Goal: Information Seeking & Learning: Check status

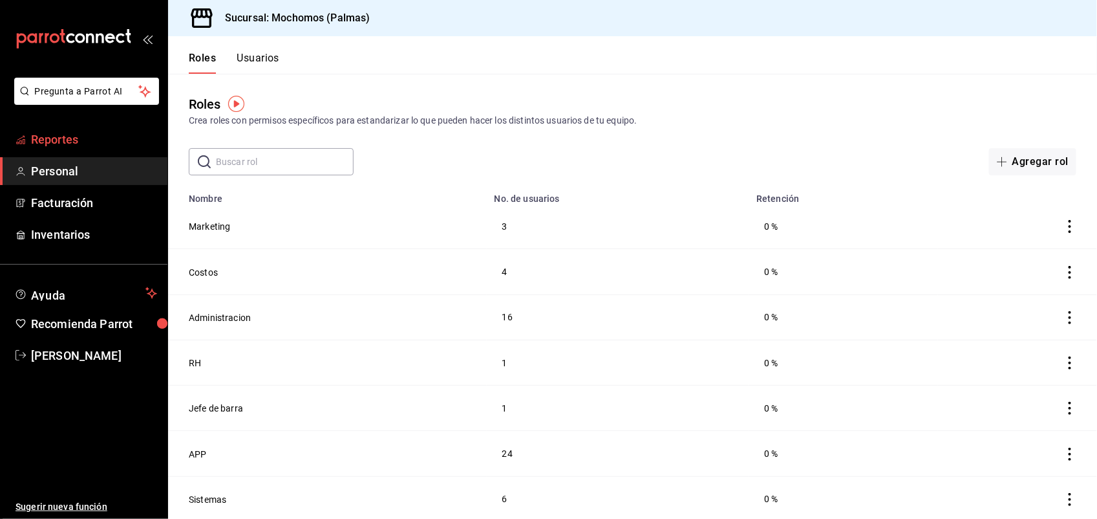
click at [96, 139] on span "Reportes" at bounding box center [94, 139] width 126 height 17
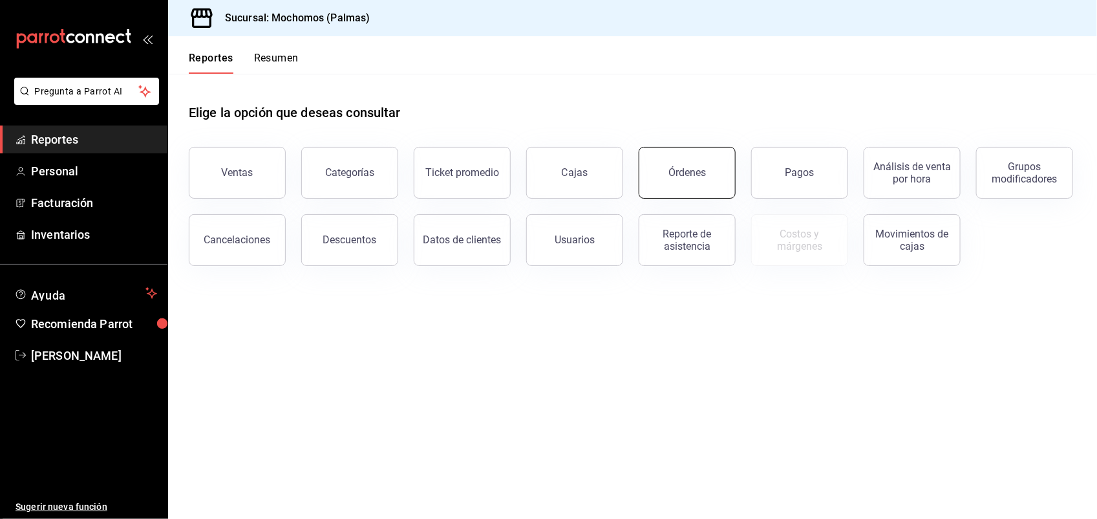
click at [673, 178] on button "Órdenes" at bounding box center [687, 173] width 97 height 52
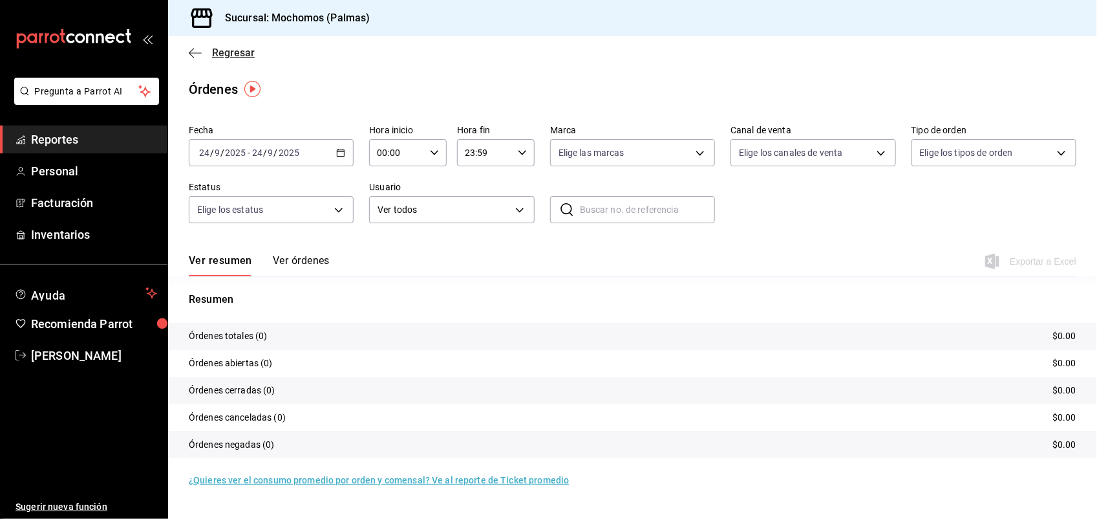
click at [237, 56] on span "Regresar" at bounding box center [233, 53] width 43 height 12
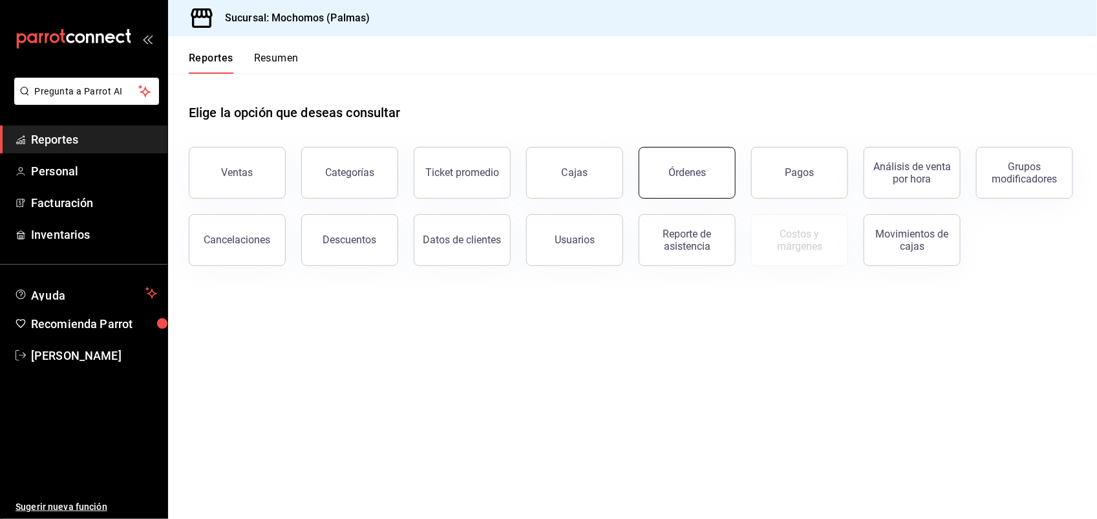
click at [657, 166] on button "Órdenes" at bounding box center [687, 173] width 97 height 52
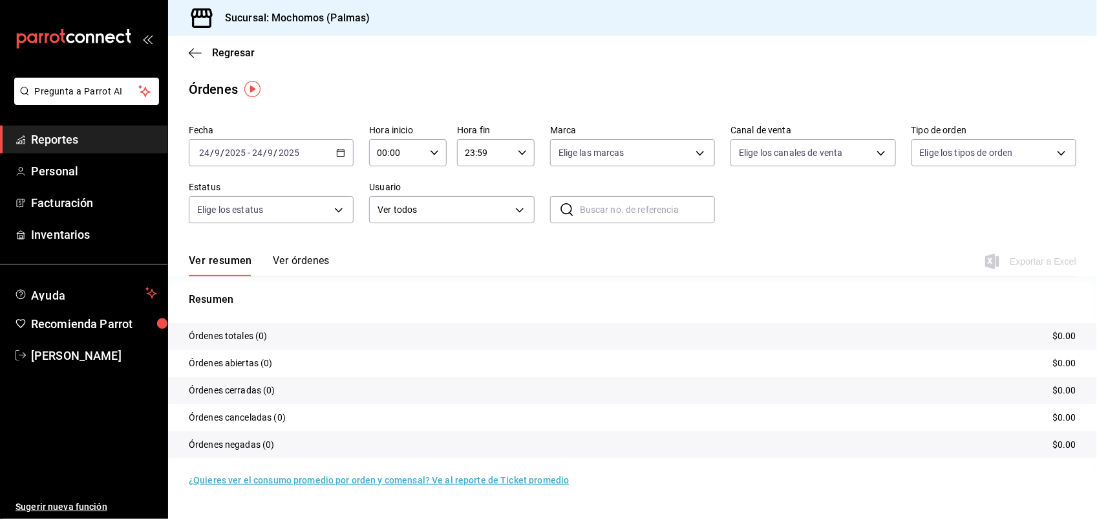
click at [341, 153] on icon "button" at bounding box center [340, 152] width 9 height 9
click at [279, 224] on span "Ayer" at bounding box center [250, 221] width 100 height 14
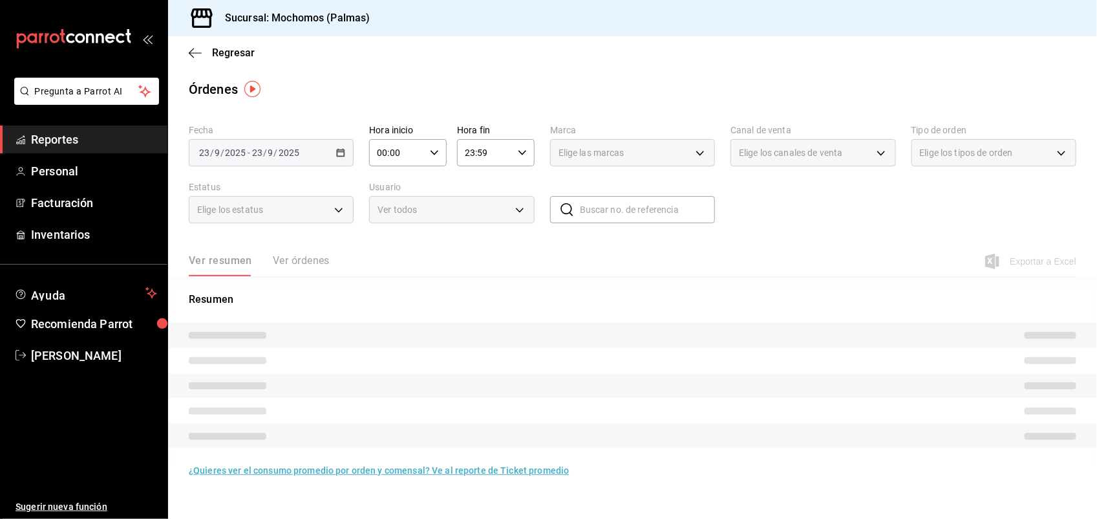
click at [279, 224] on div "Fecha [DATE] [DATE] - [DATE] [DATE] Hora inicio 00:00 Hora inicio Hora fin 23:5…" at bounding box center [633, 179] width 888 height 119
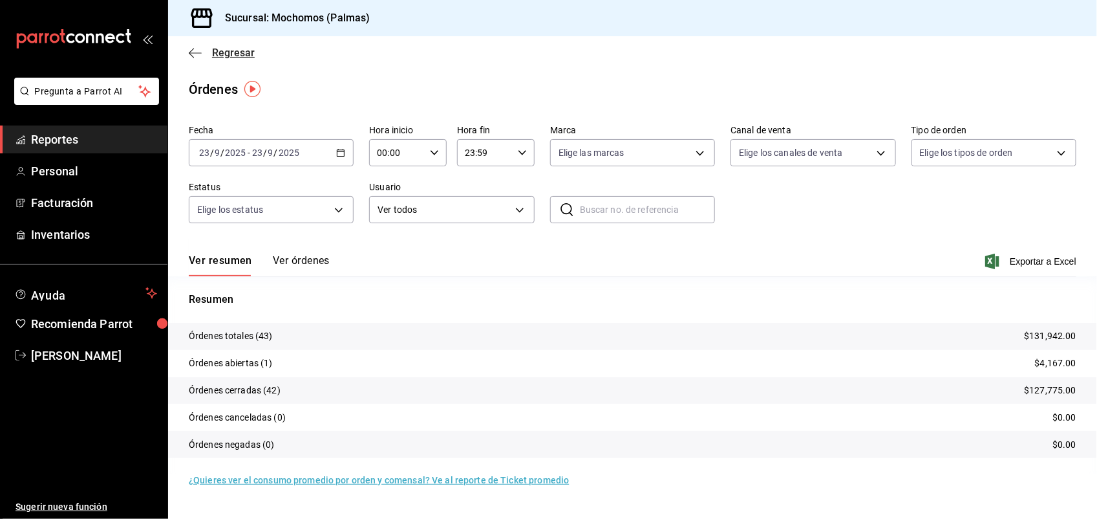
click at [231, 49] on span "Regresar" at bounding box center [233, 53] width 43 height 12
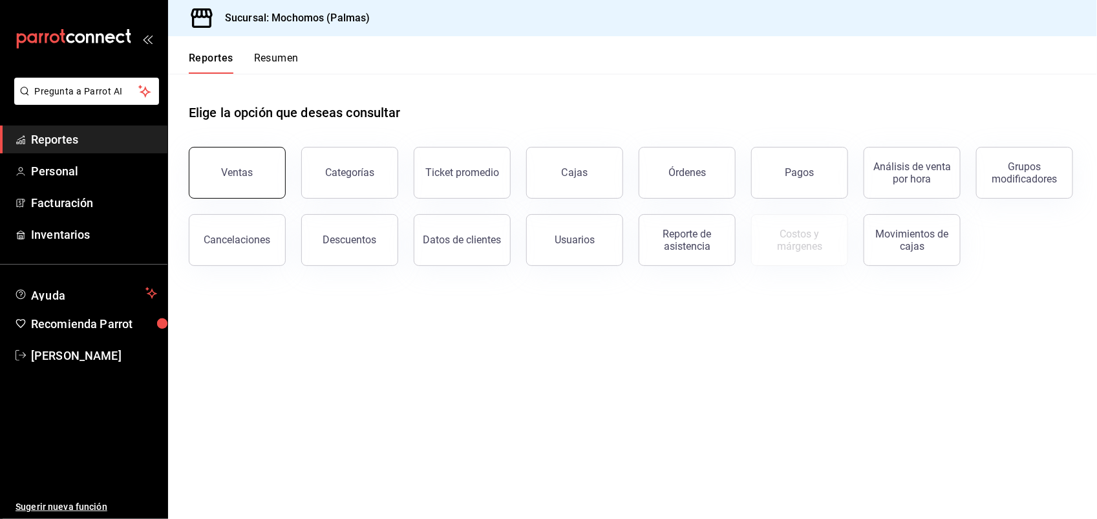
click at [254, 175] on button "Ventas" at bounding box center [237, 173] width 97 height 52
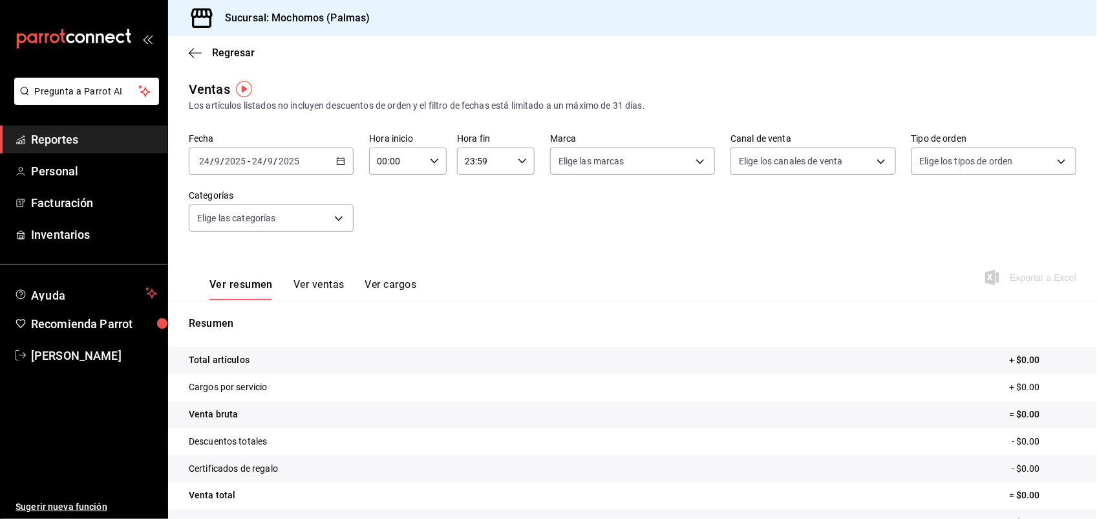
click at [286, 166] on div "[DATE] [DATE] - [DATE] [DATE]" at bounding box center [271, 160] width 165 height 27
click at [246, 230] on span "Ayer" at bounding box center [250, 229] width 100 height 14
click at [306, 281] on button "Ver ventas" at bounding box center [319, 289] width 51 height 22
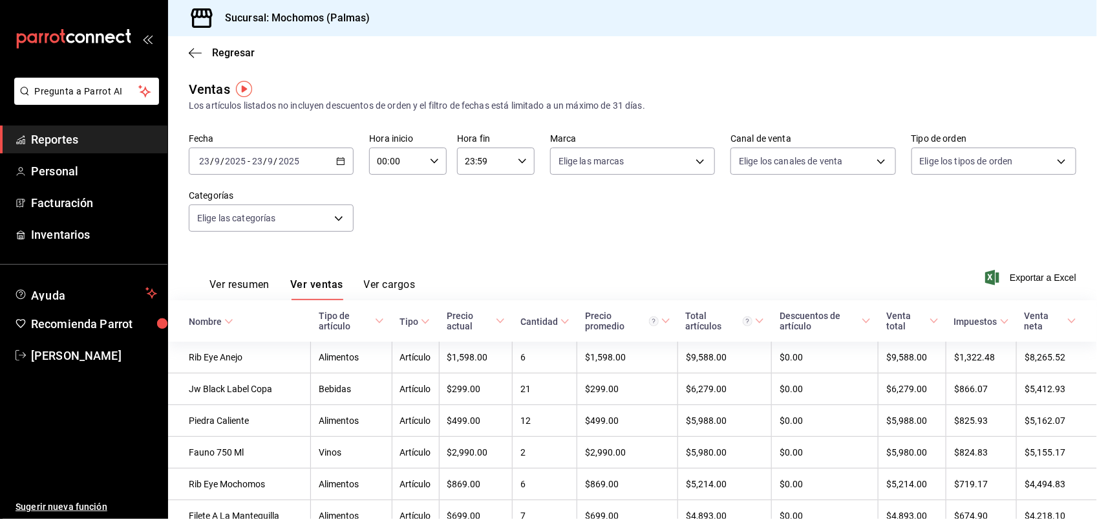
click at [227, 321] on \(Stroke\) at bounding box center [229, 321] width 8 height 5
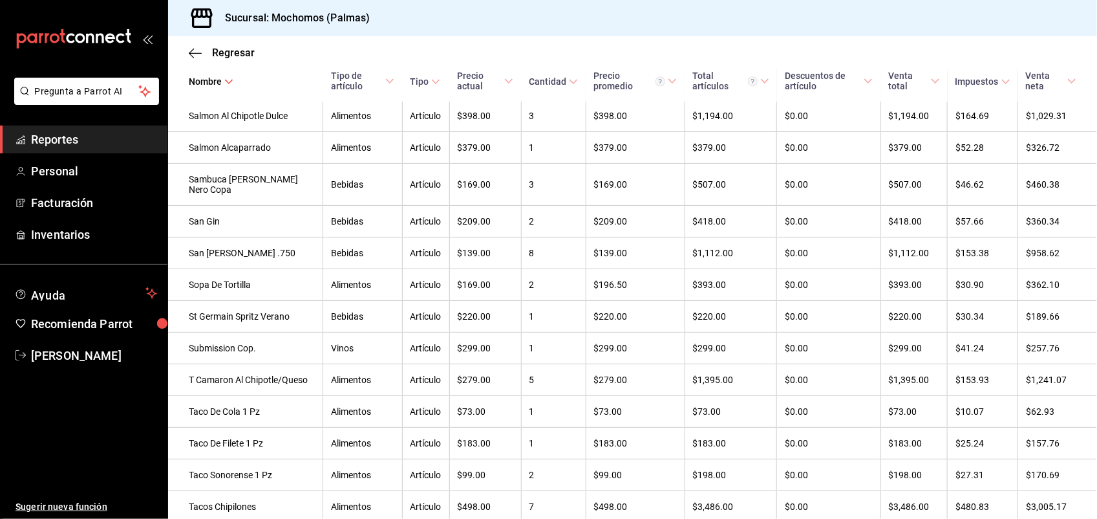
scroll to position [3453, 0]
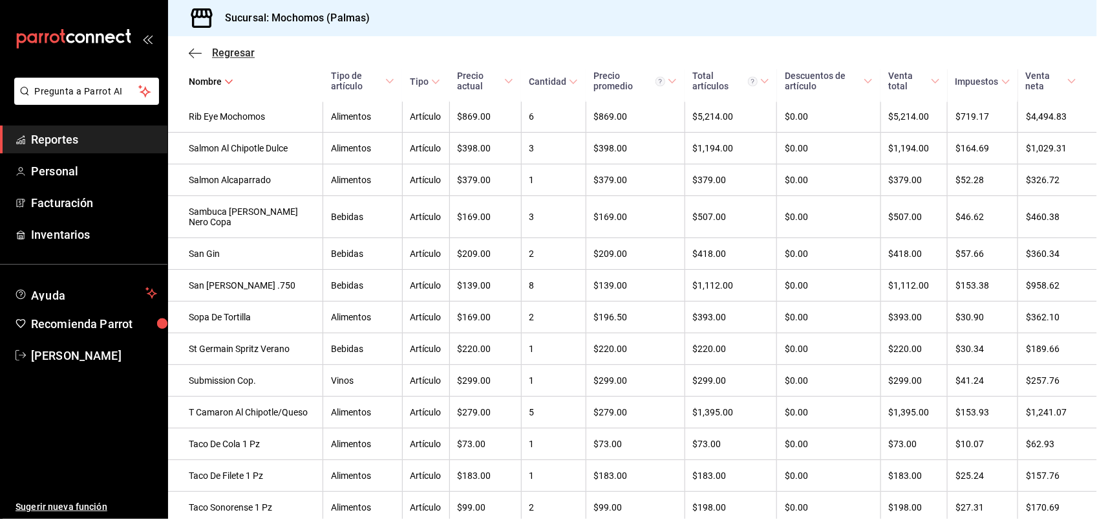
click at [240, 50] on span "Regresar" at bounding box center [233, 53] width 43 height 12
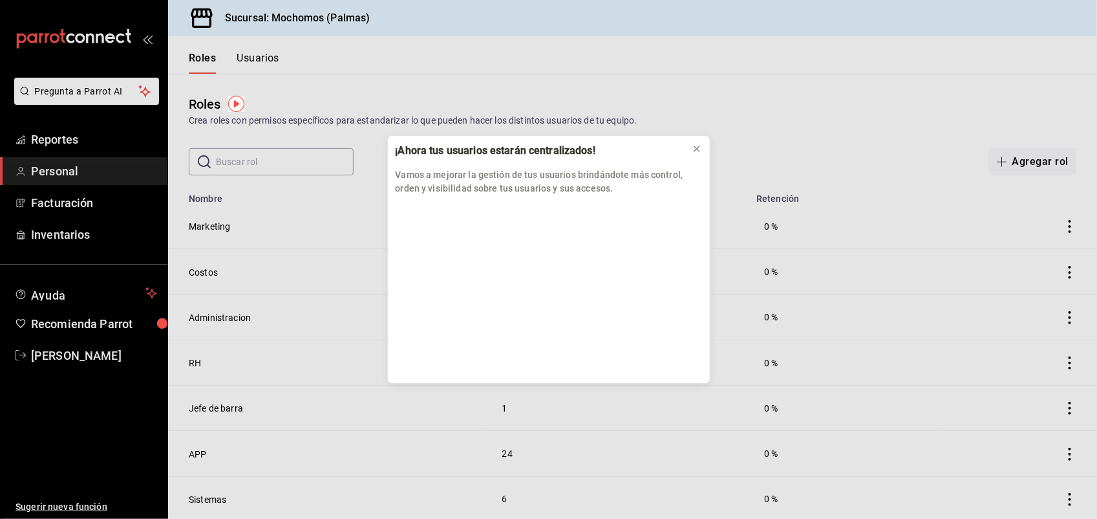
drag, startPoint x: 155, startPoint y: 157, endPoint x: 135, endPoint y: 144, distance: 24.8
click at [135, 144] on div "¡Ahora tus usuarios estarán centralizados! Vamos a mejorar la gestión de tus us…" at bounding box center [548, 259] width 1097 height 519
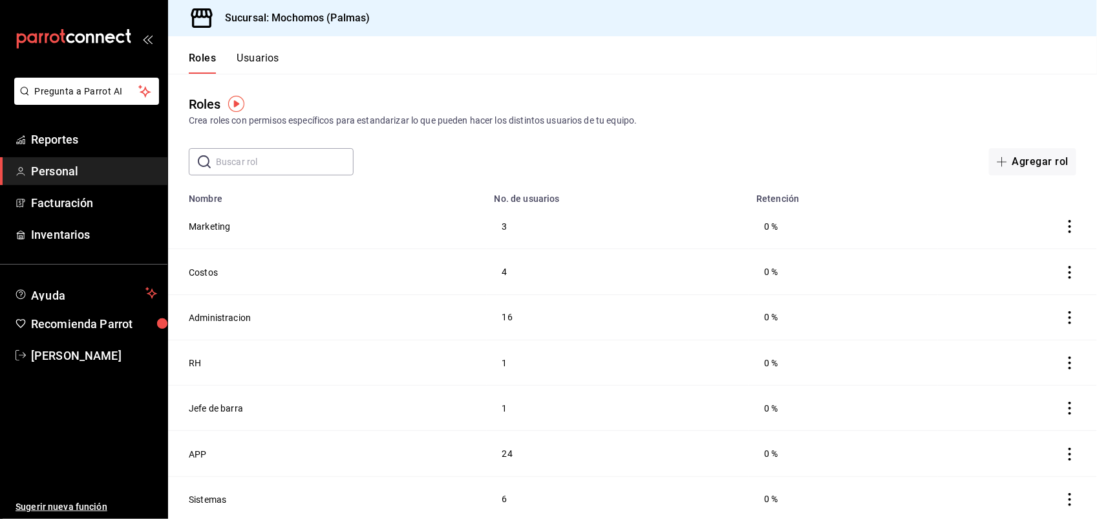
click at [694, 150] on div "​ ​ Agregar rol" at bounding box center [632, 161] width 929 height 27
click at [105, 137] on span "Reportes" at bounding box center [94, 139] width 126 height 17
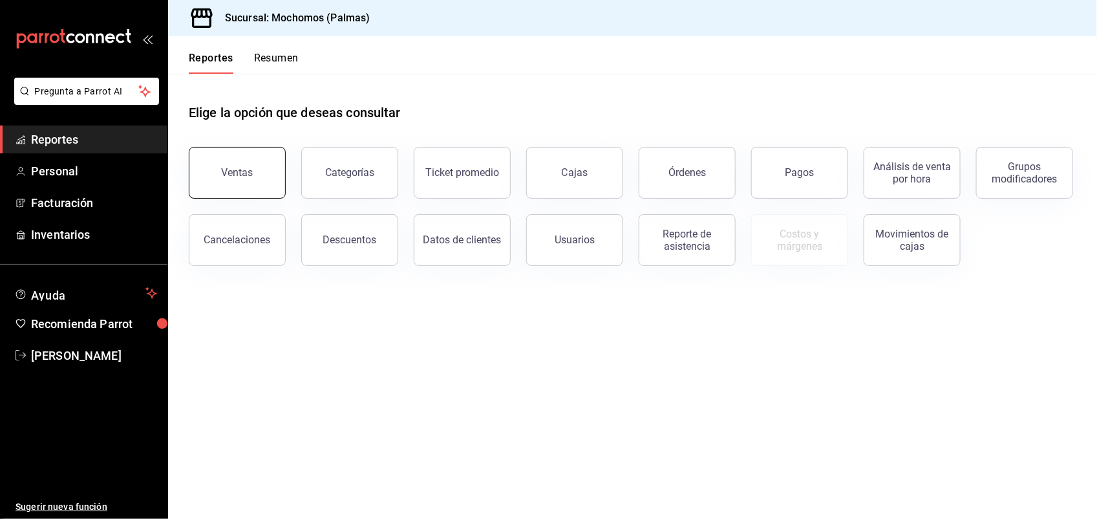
click at [228, 165] on button "Ventas" at bounding box center [237, 173] width 97 height 52
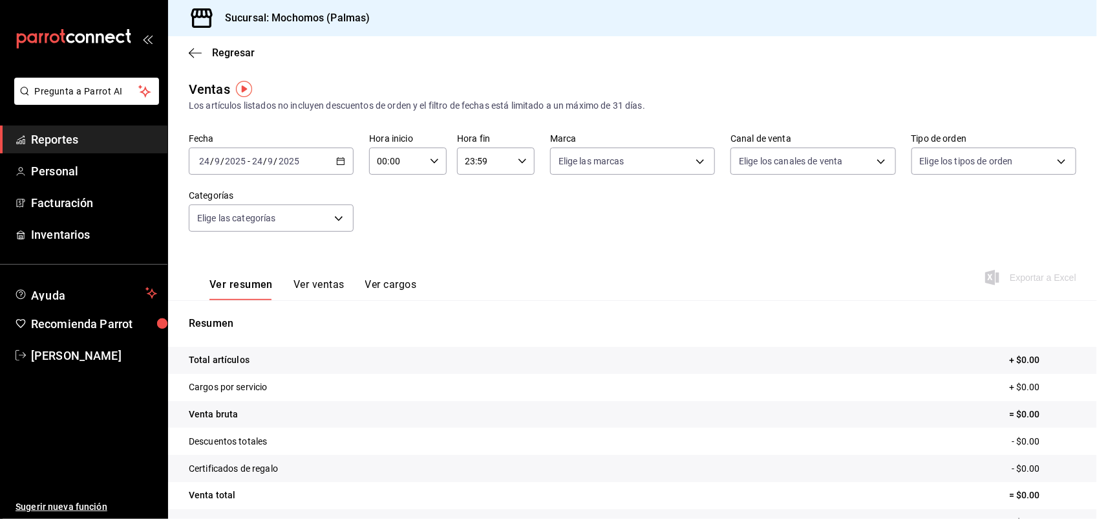
click at [316, 159] on div "[DATE] [DATE] - [DATE] [DATE]" at bounding box center [271, 160] width 165 height 27
click at [250, 230] on span "Ayer" at bounding box center [250, 229] width 100 height 14
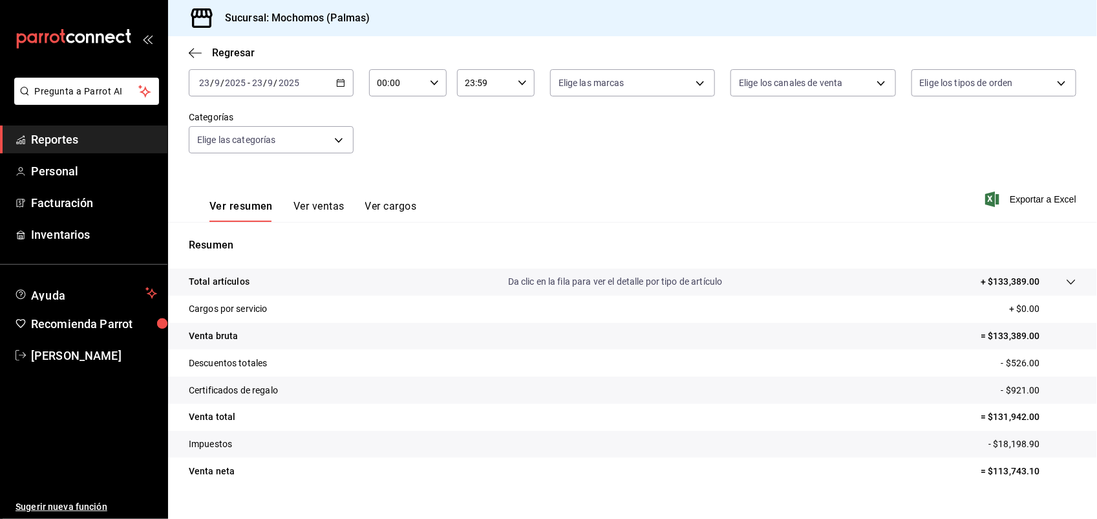
scroll to position [100, 0]
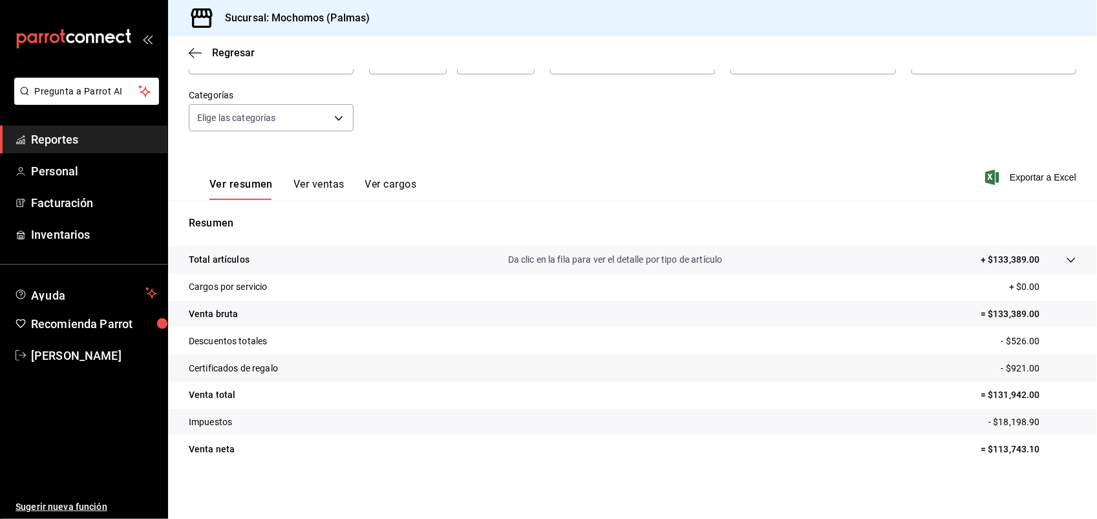
click at [1066, 257] on icon at bounding box center [1071, 260] width 10 height 10
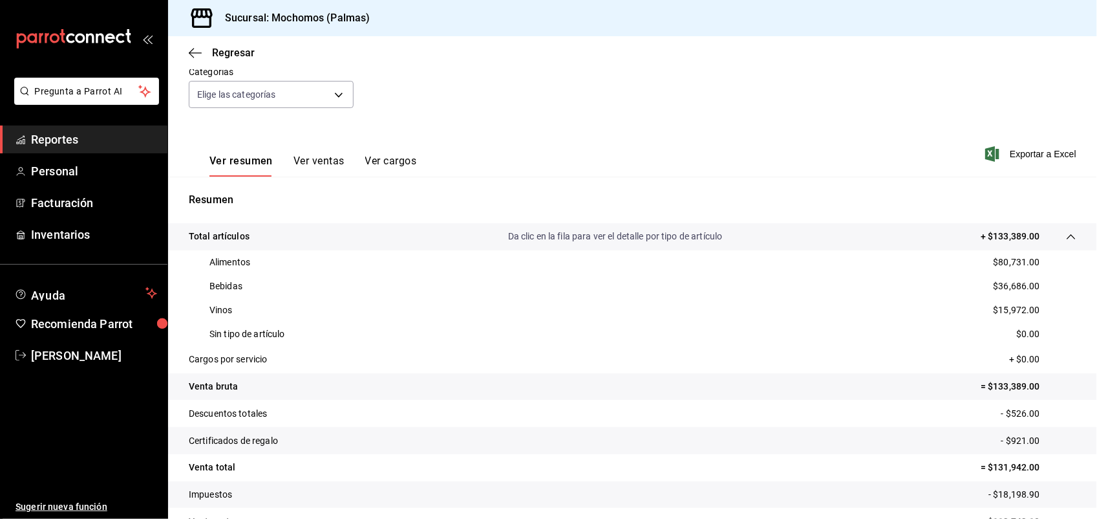
scroll to position [196, 0]
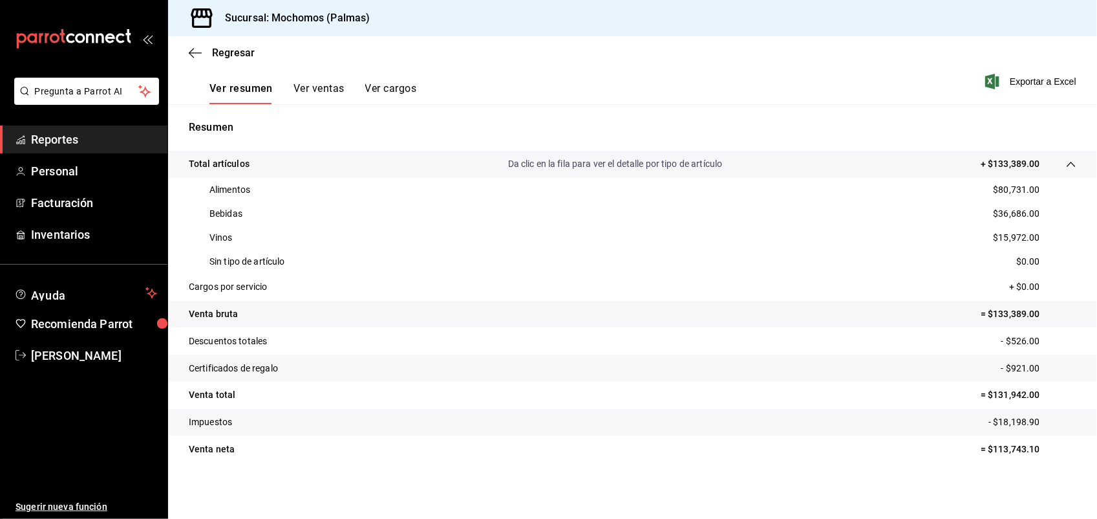
click at [235, 45] on div "Regresar" at bounding box center [632, 52] width 929 height 33
click at [233, 50] on span "Regresar" at bounding box center [233, 53] width 43 height 12
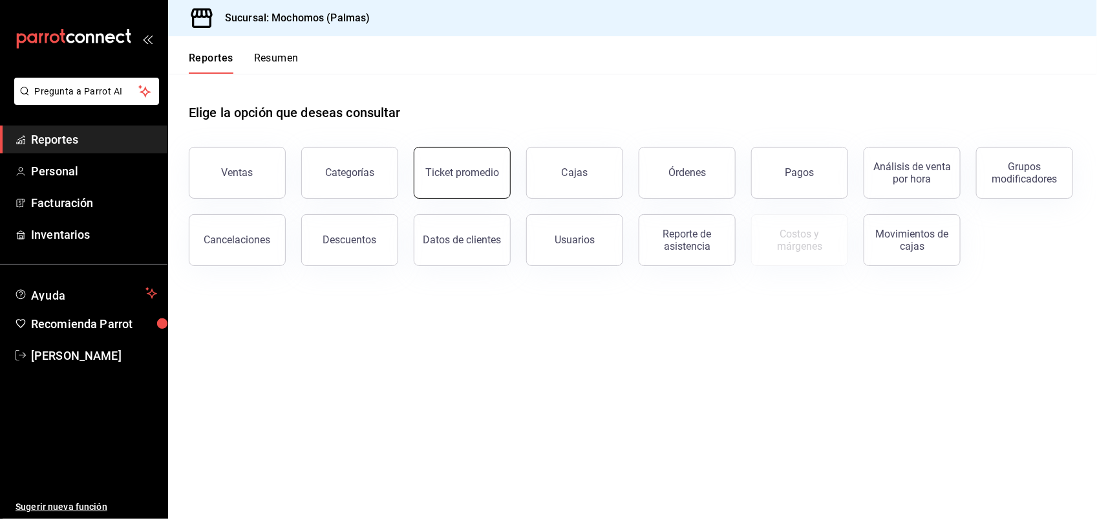
click at [437, 171] on div "Ticket promedio" at bounding box center [463, 172] width 74 height 12
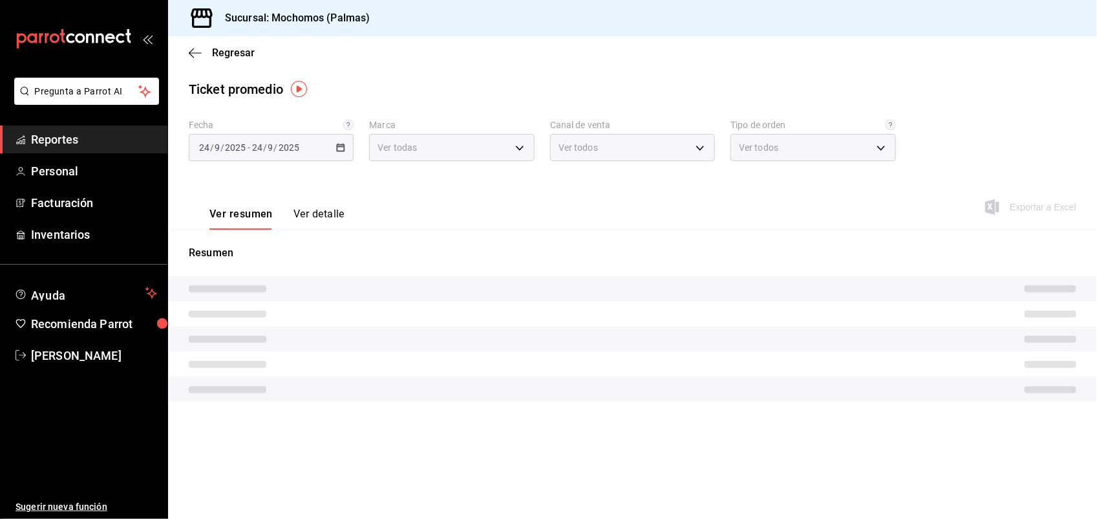
type input "70f98016-ab90-4f26-81e6-ab4884d8d8a0"
type input "PARROT,UBER_EATS,RAPPI,DIDI_FOOD,ONLINE"
type input "1406dacc-122d-474b-a961-72adf1b142d8,23052771-8e1b-43e3-b7da-1a661d939937,EXTER…"
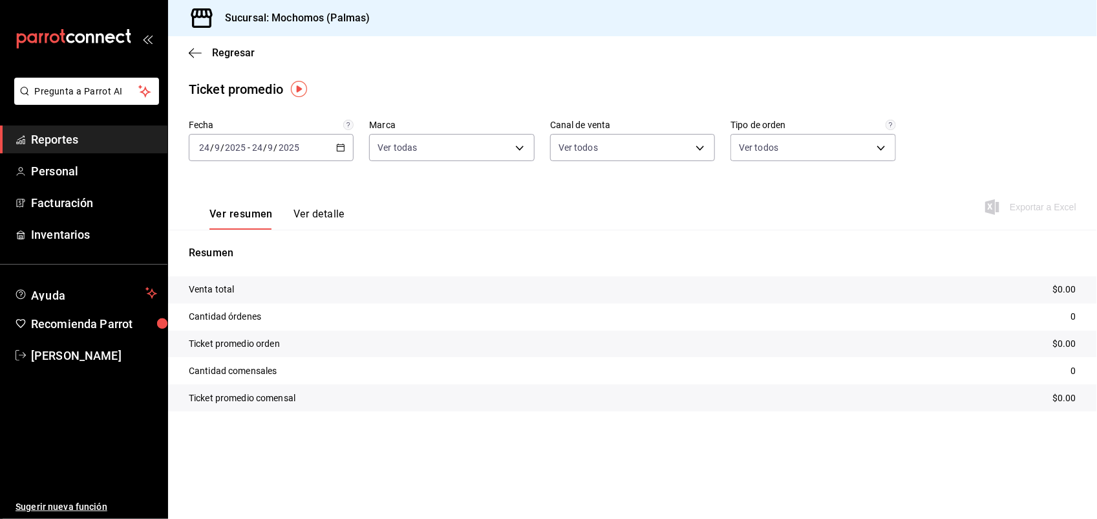
click at [333, 146] on div "[DATE] [DATE] - [DATE] [DATE]" at bounding box center [271, 147] width 165 height 27
click at [272, 214] on span "Ayer" at bounding box center [250, 216] width 100 height 14
click at [225, 47] on span "Regresar" at bounding box center [233, 53] width 43 height 12
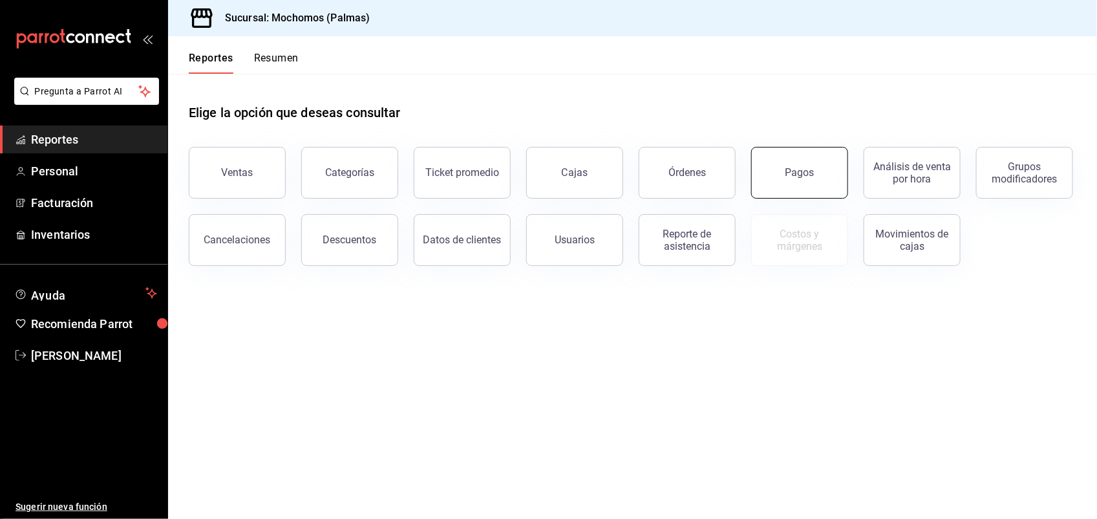
click at [764, 168] on button "Pagos" at bounding box center [799, 173] width 97 height 52
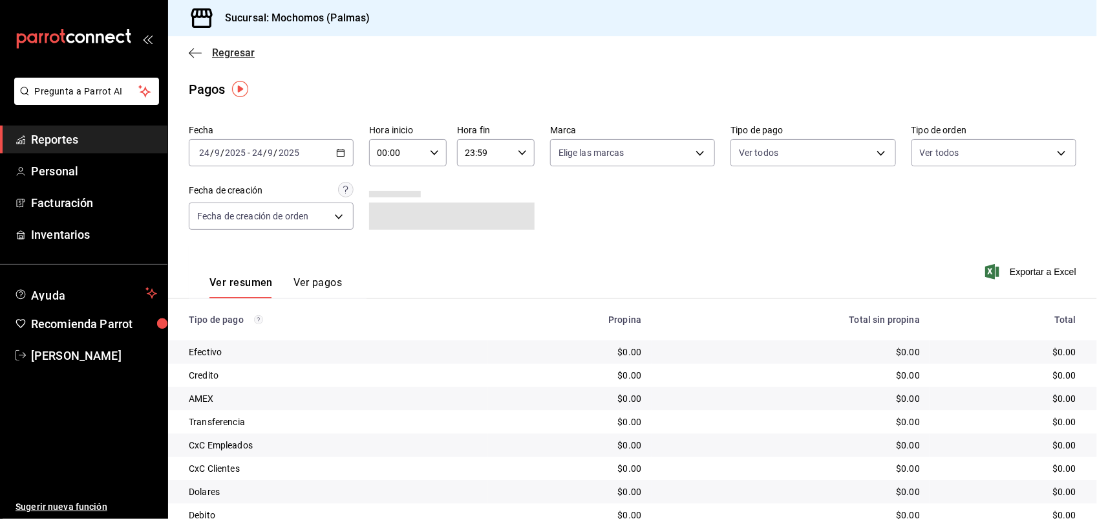
click at [240, 54] on span "Regresar" at bounding box center [233, 53] width 43 height 12
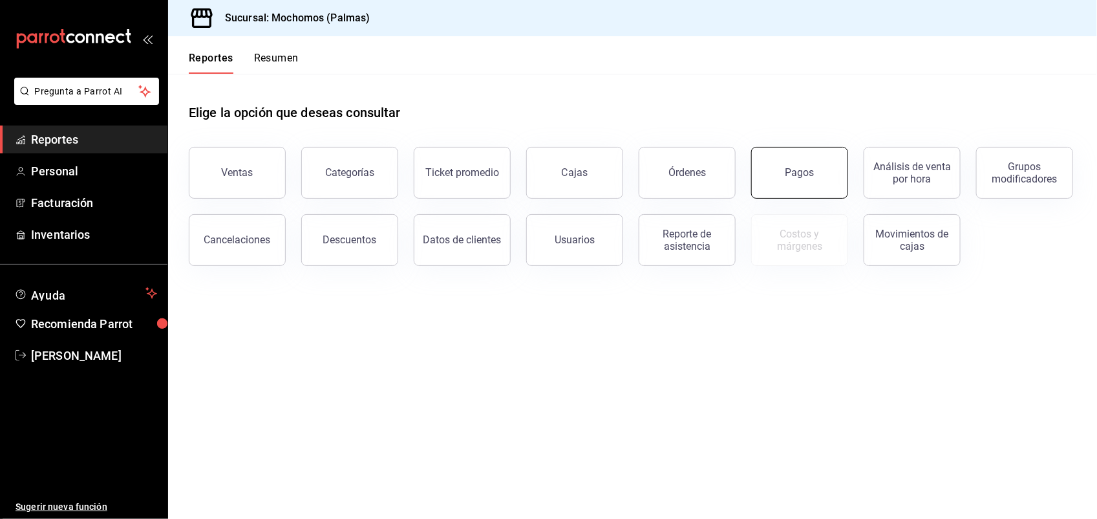
click at [768, 166] on button "Pagos" at bounding box center [799, 173] width 97 height 52
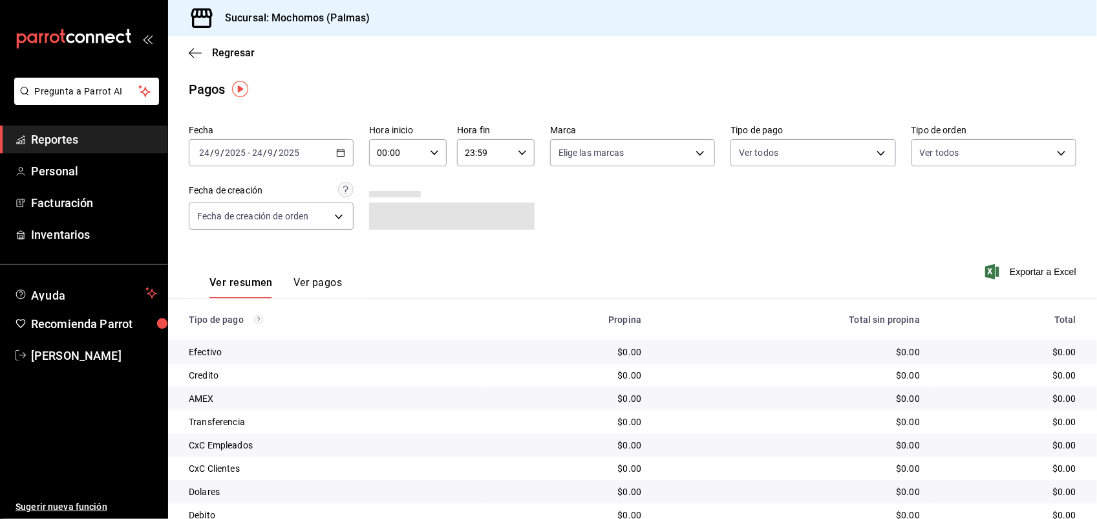
click at [317, 147] on div "[DATE] [DATE] - [DATE] [DATE]" at bounding box center [271, 152] width 165 height 27
click at [250, 217] on span "Ayer" at bounding box center [250, 221] width 100 height 14
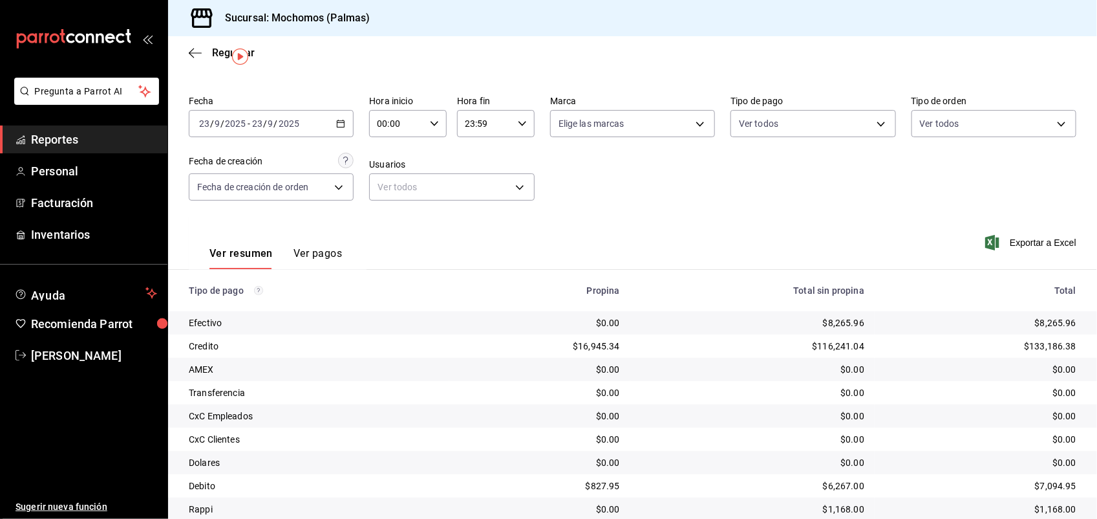
scroll to position [32, 0]
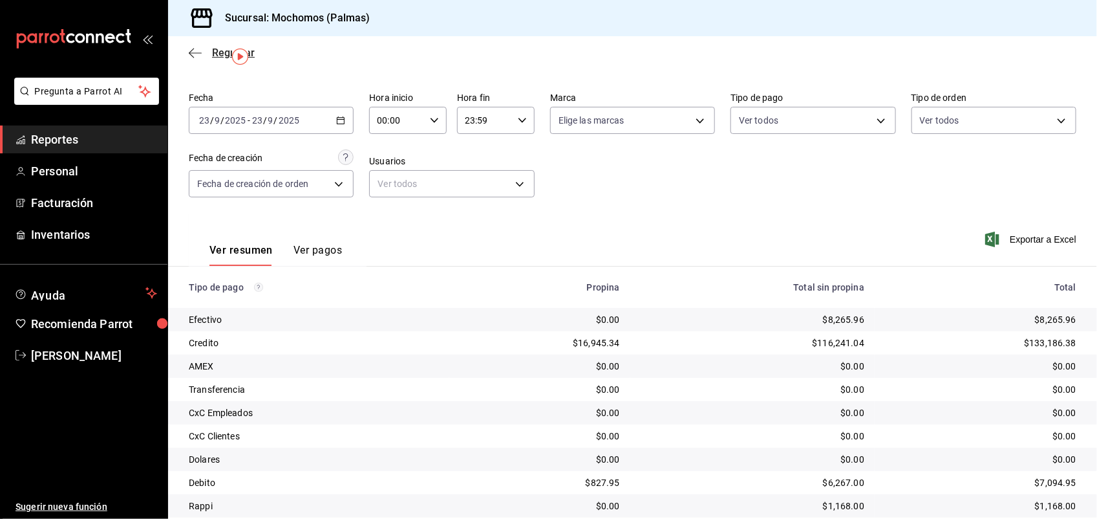
click at [225, 55] on span "Regresar" at bounding box center [233, 53] width 43 height 12
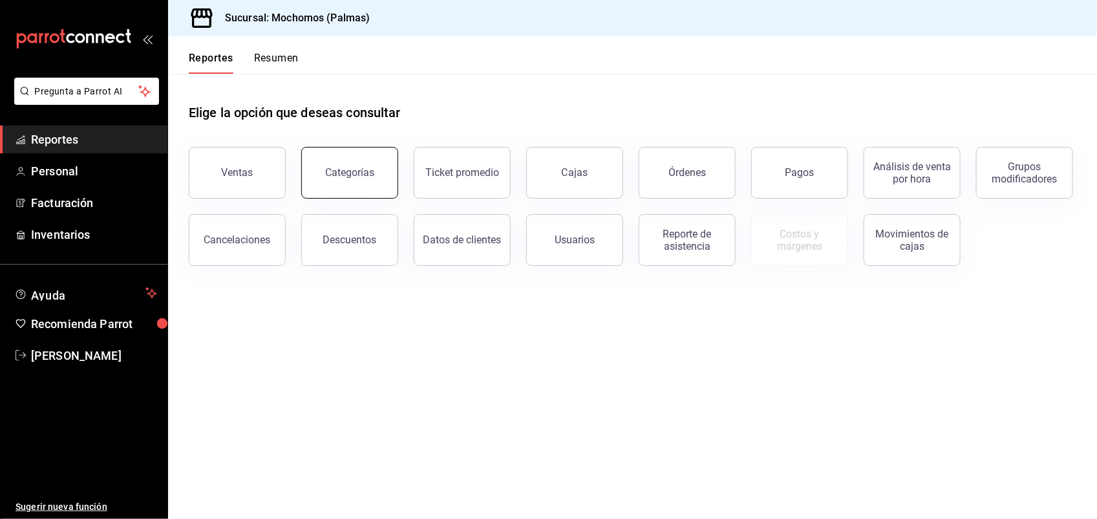
click at [364, 169] on div "Categorías" at bounding box center [349, 172] width 49 height 12
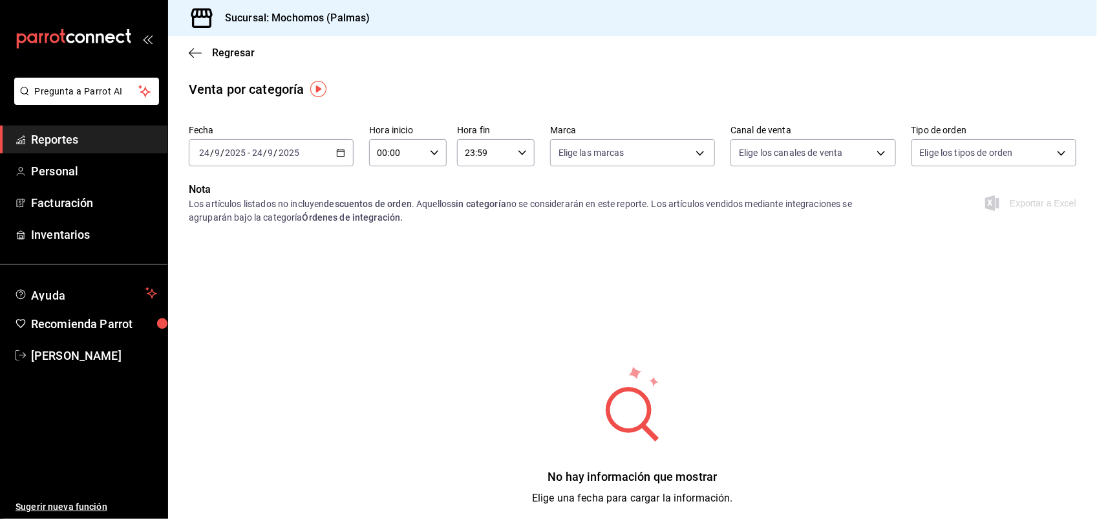
click at [333, 155] on div "[DATE] [DATE] - [DATE] [DATE]" at bounding box center [271, 152] width 165 height 27
click at [265, 221] on span "Ayer" at bounding box center [250, 221] width 100 height 14
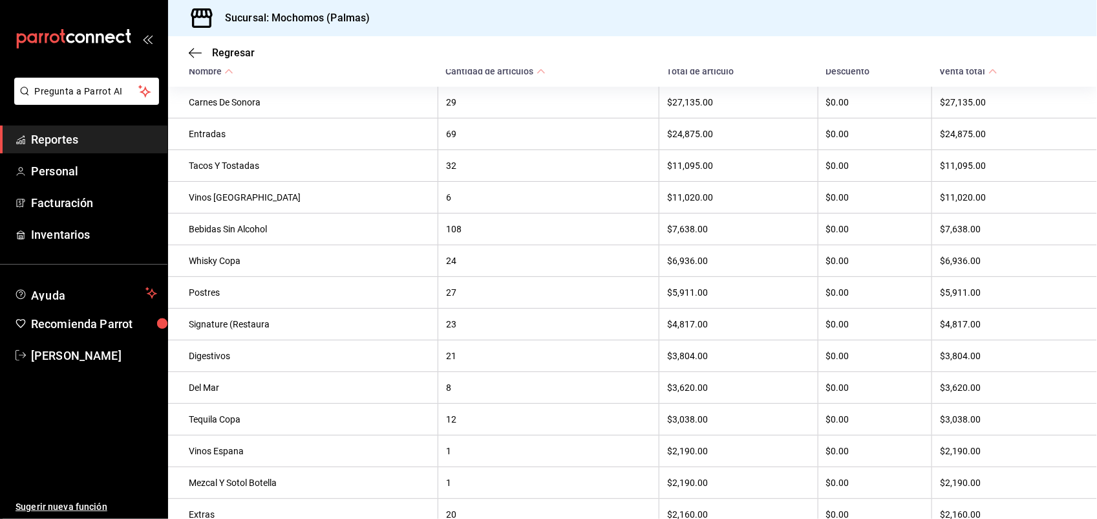
scroll to position [194, 0]
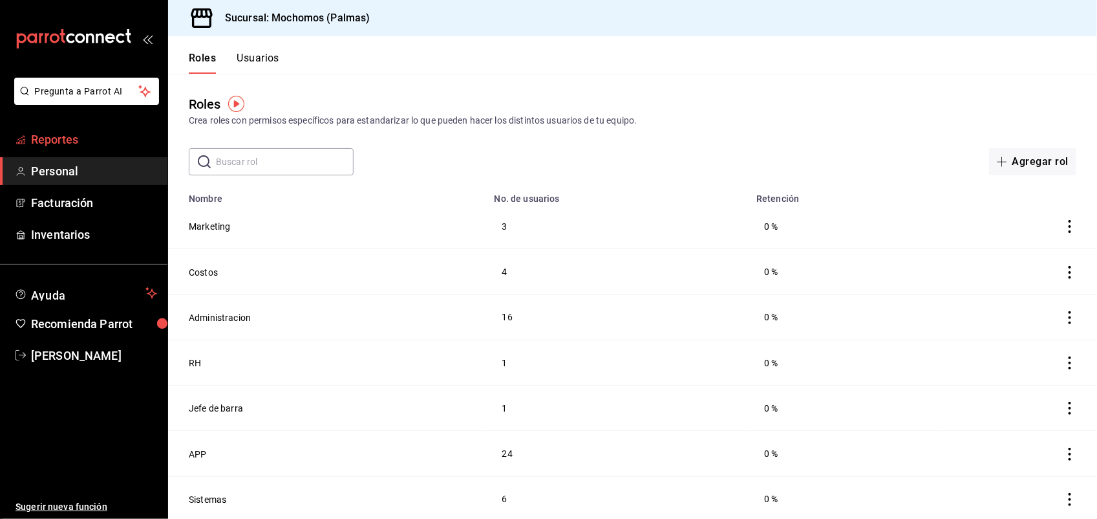
click at [130, 146] on span "Reportes" at bounding box center [94, 139] width 126 height 17
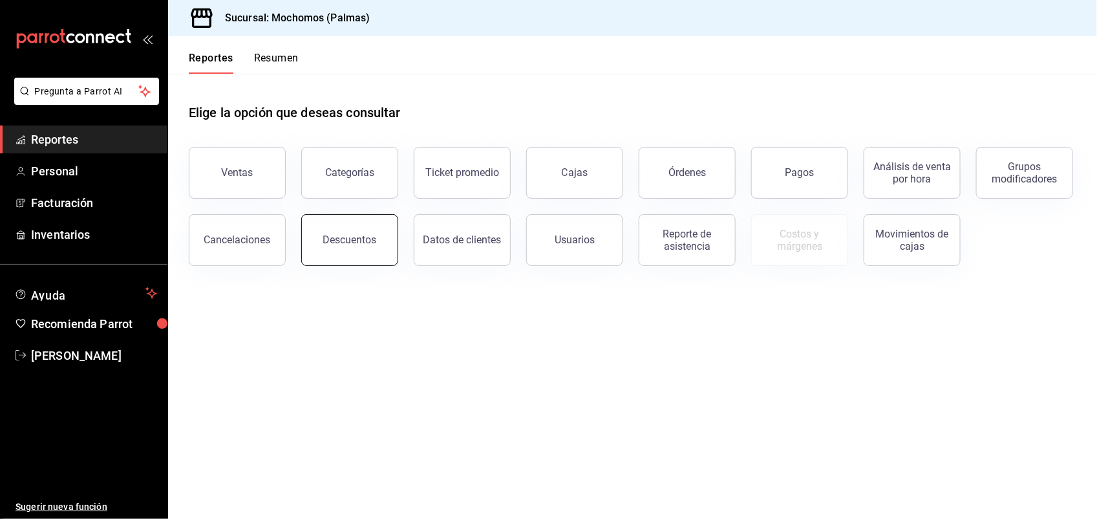
click at [351, 239] on div "Descuentos" at bounding box center [350, 239] width 54 height 12
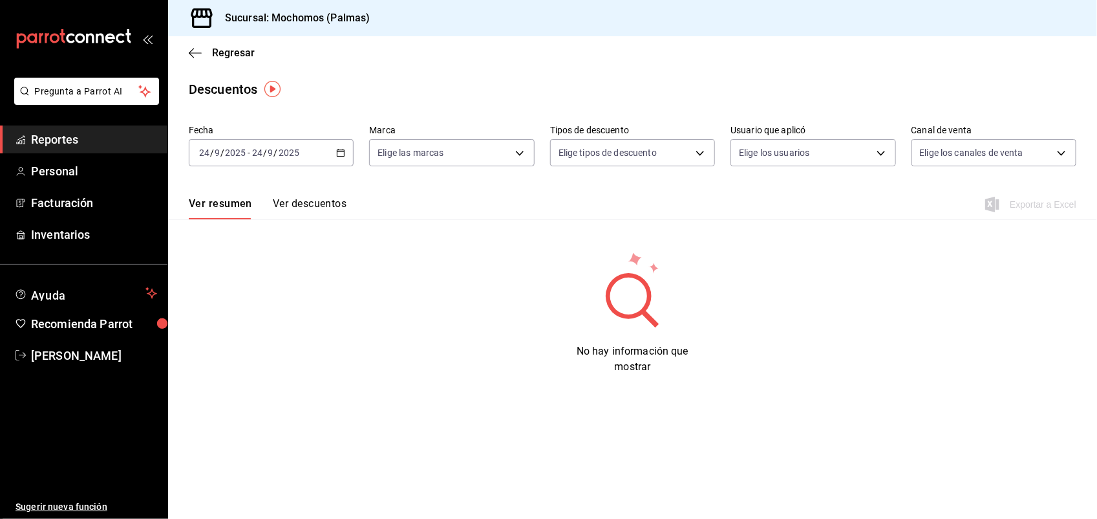
click at [335, 155] on div "[DATE] [DATE] - [DATE] [DATE]" at bounding box center [271, 152] width 165 height 27
click at [262, 222] on span "Ayer" at bounding box center [250, 221] width 100 height 14
